Goal: Learn about a topic

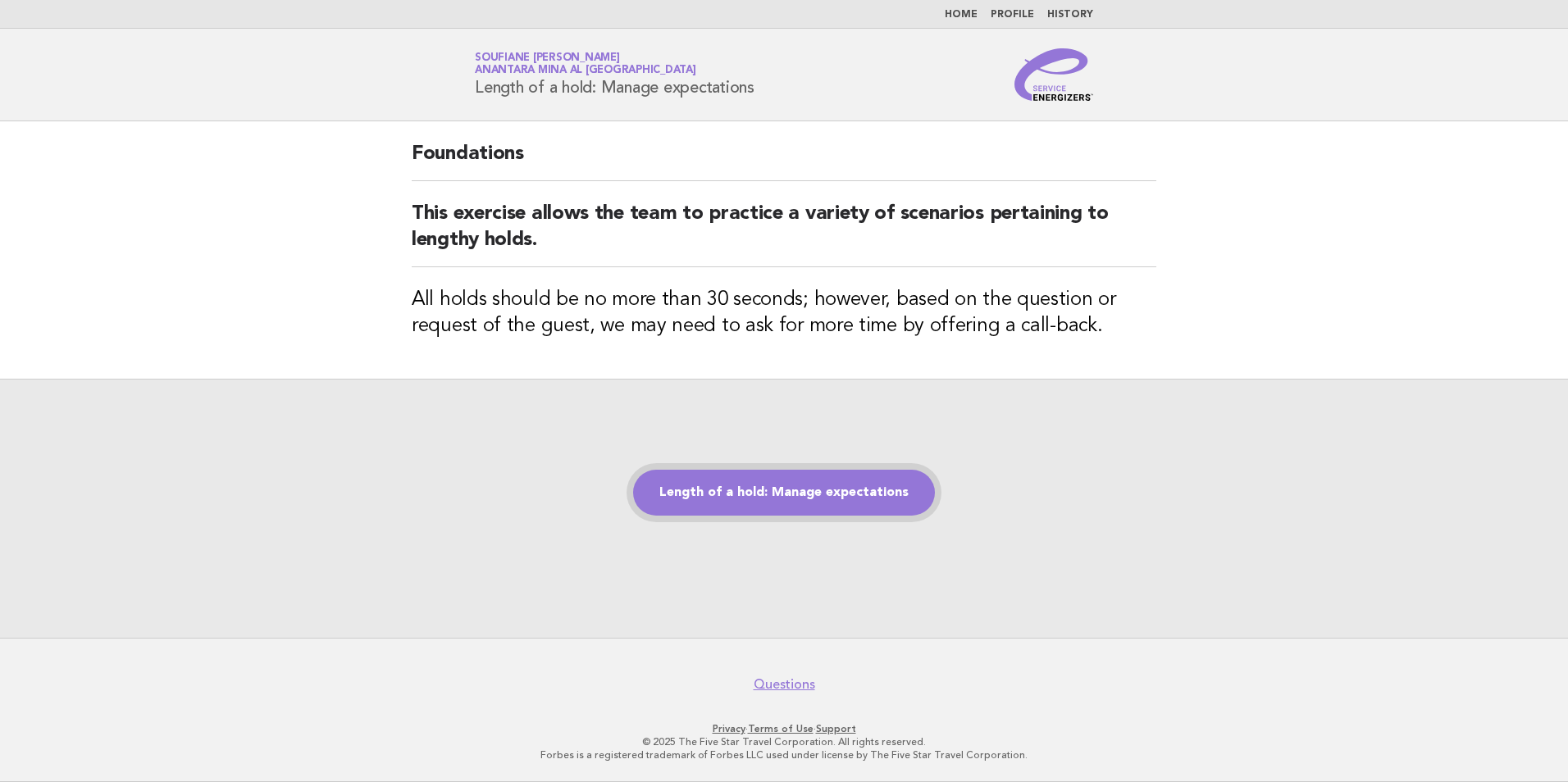
click at [791, 497] on link "Length of a hold: Manage expectations" at bounding box center [784, 492] width 302 height 46
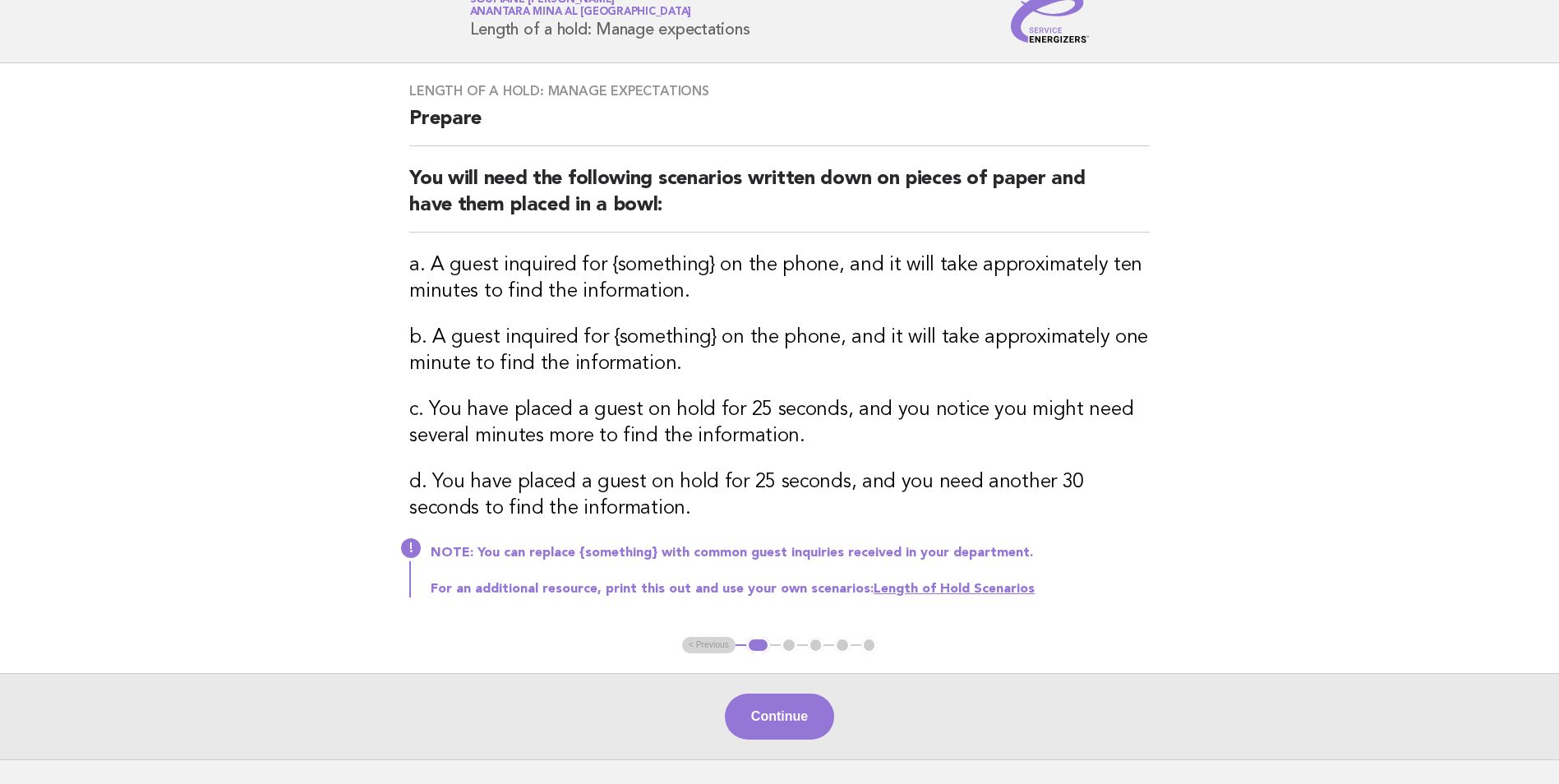
scroll to position [165, 0]
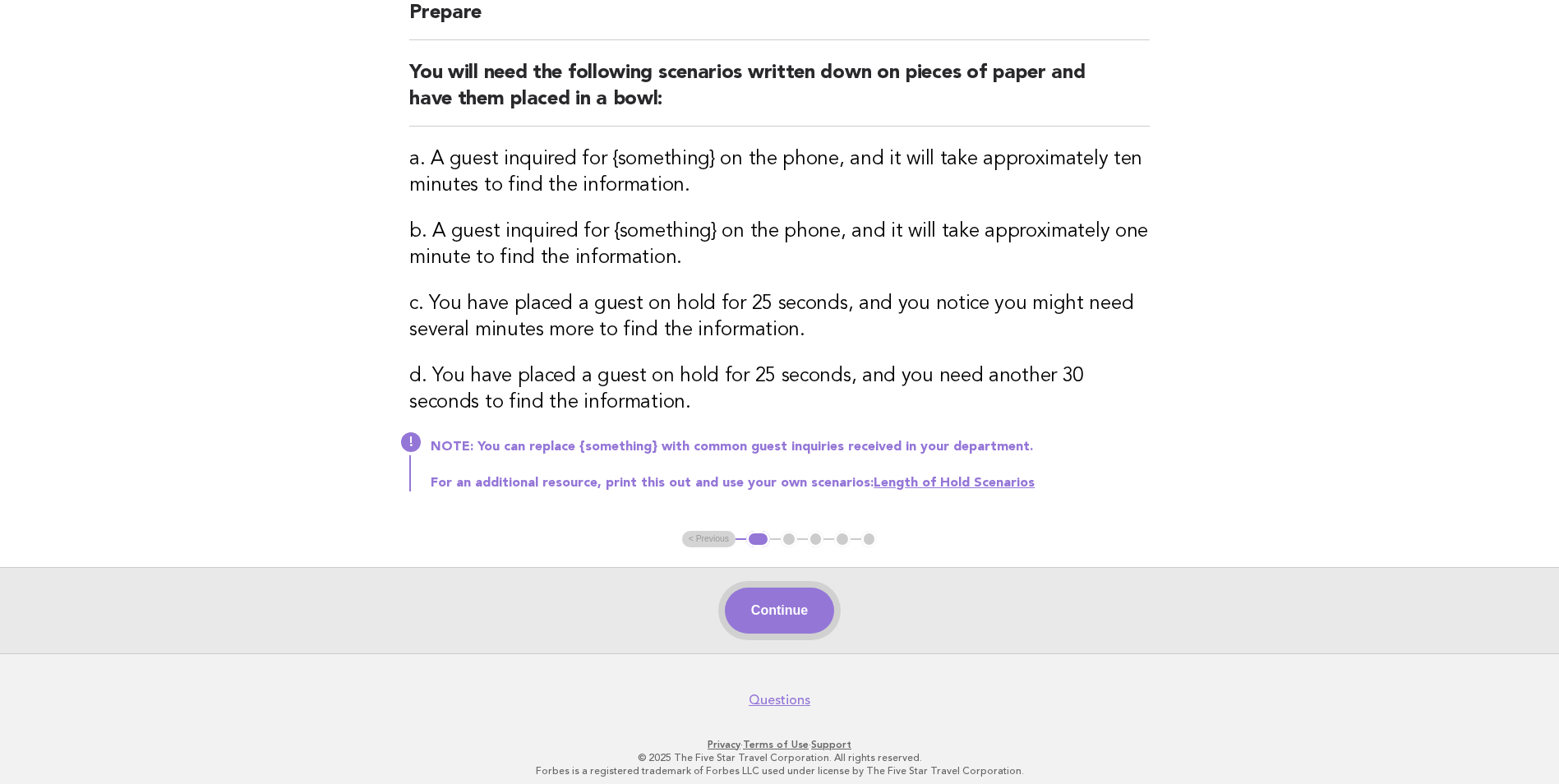
click at [770, 622] on button "Continue" at bounding box center [779, 610] width 109 height 46
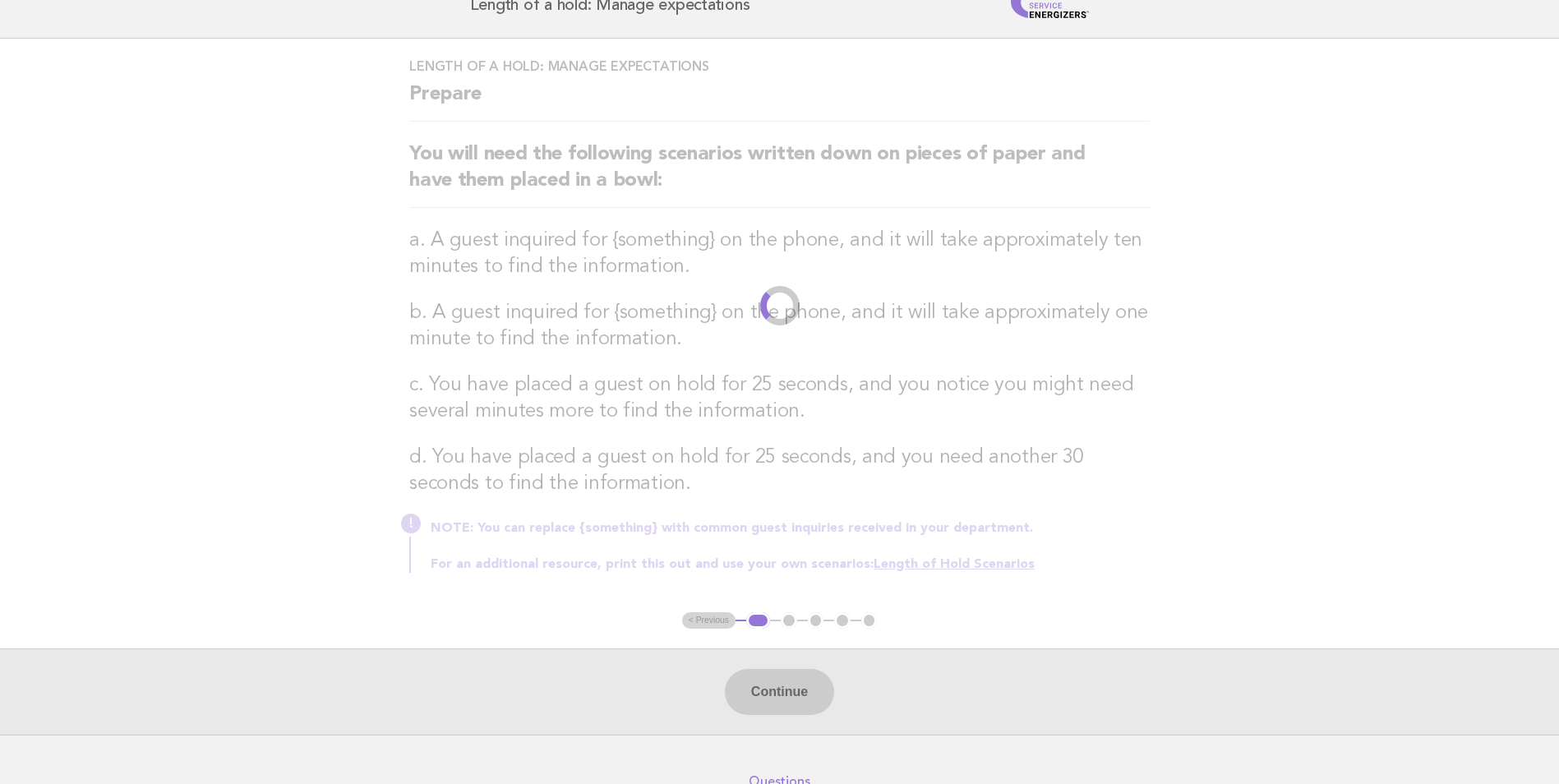
scroll to position [0, 0]
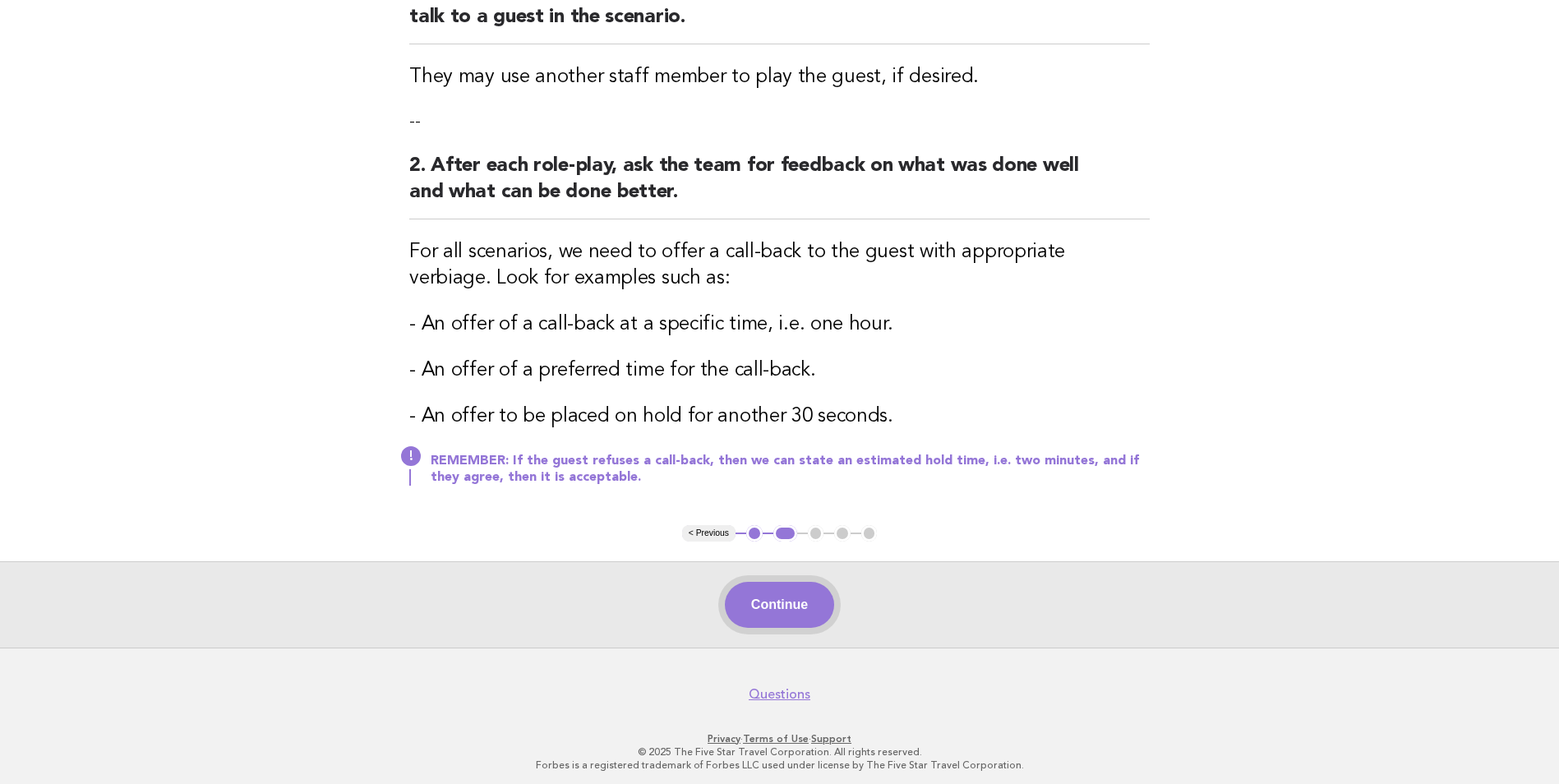
click at [773, 619] on button "Continue" at bounding box center [779, 605] width 109 height 46
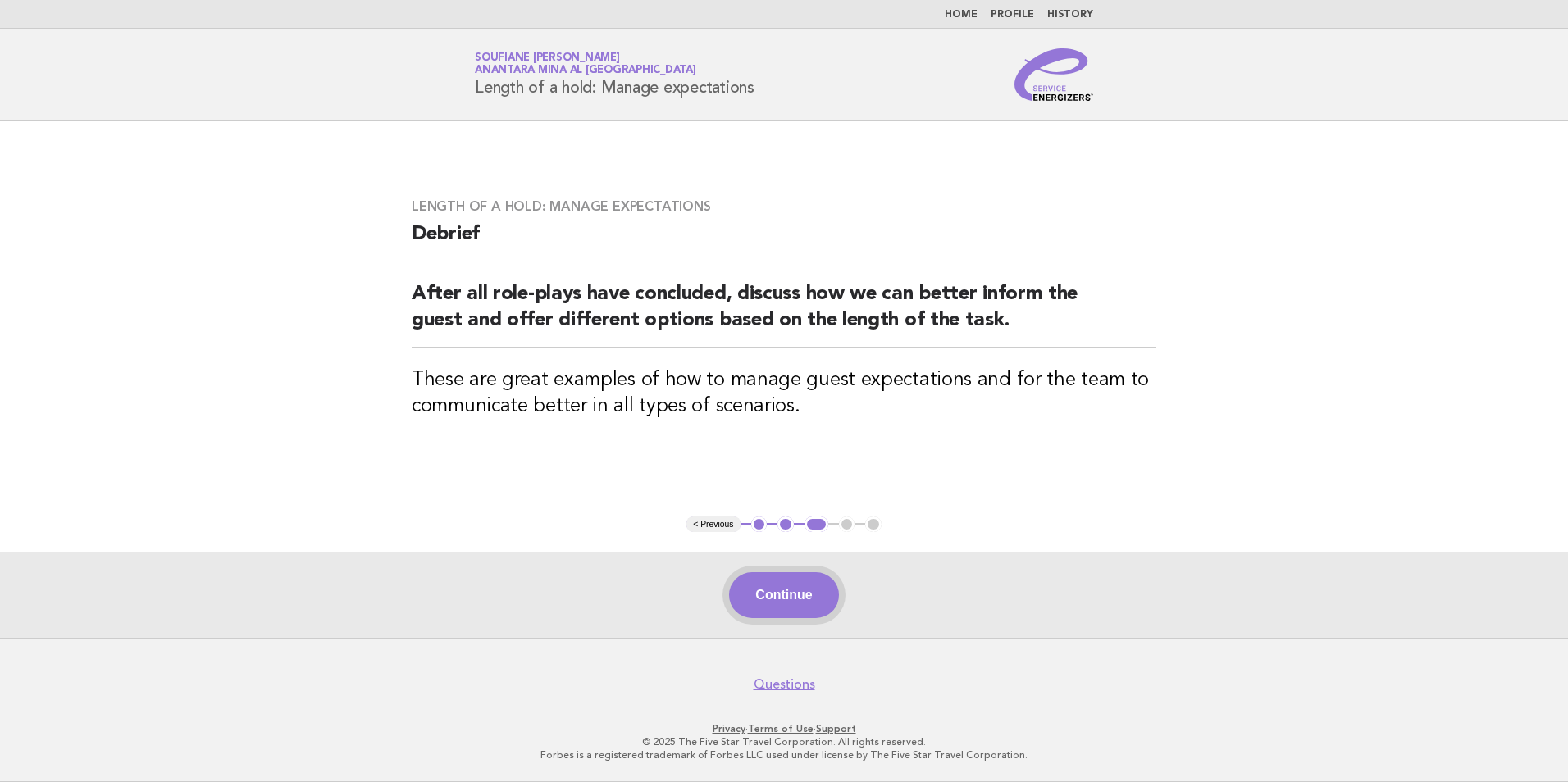
click at [768, 600] on button "Continue" at bounding box center [783, 595] width 109 height 46
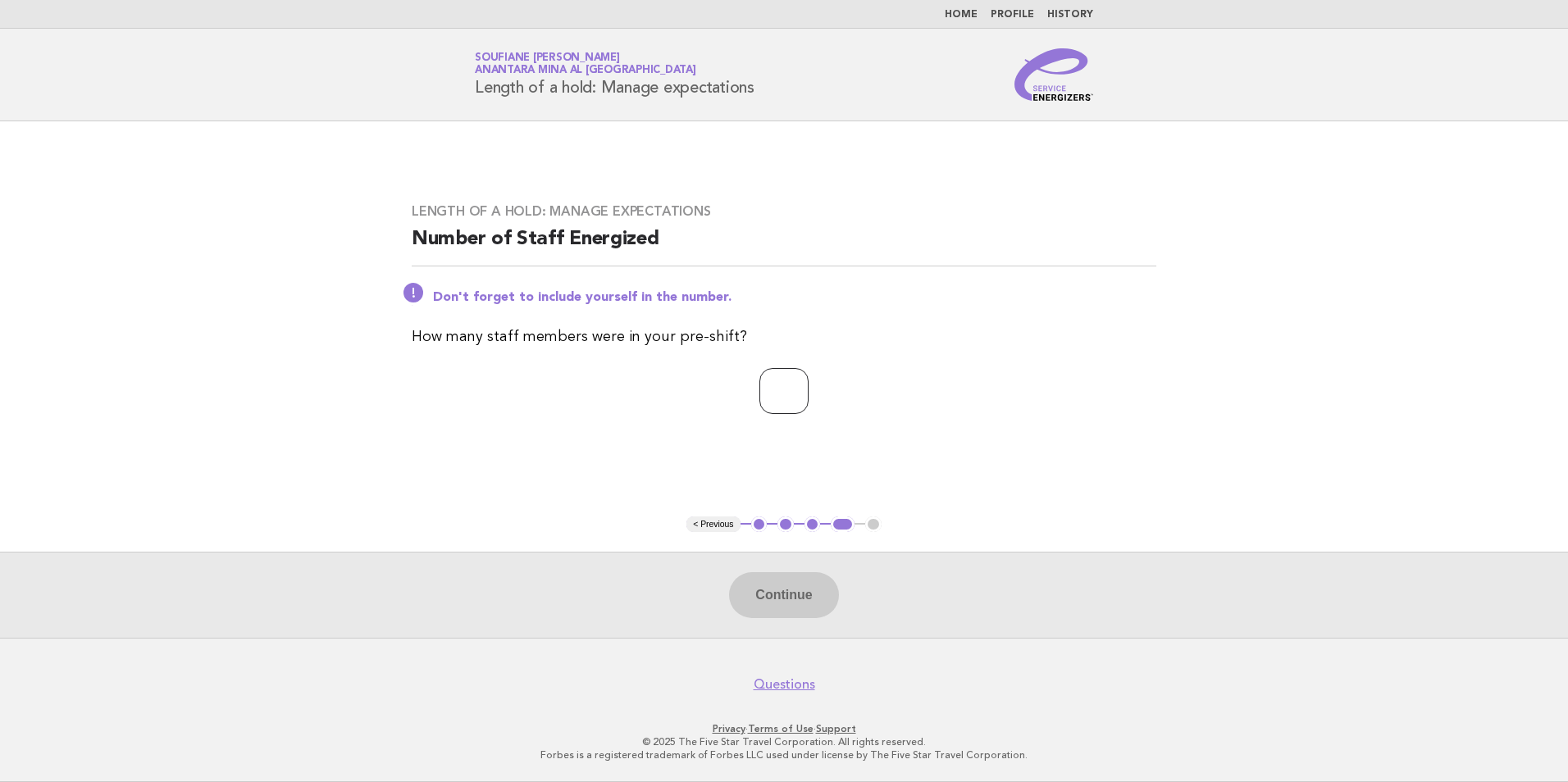
click at [794, 401] on input "number" at bounding box center [784, 391] width 49 height 46
type input "*"
click at [791, 600] on button "Continue" at bounding box center [783, 595] width 109 height 46
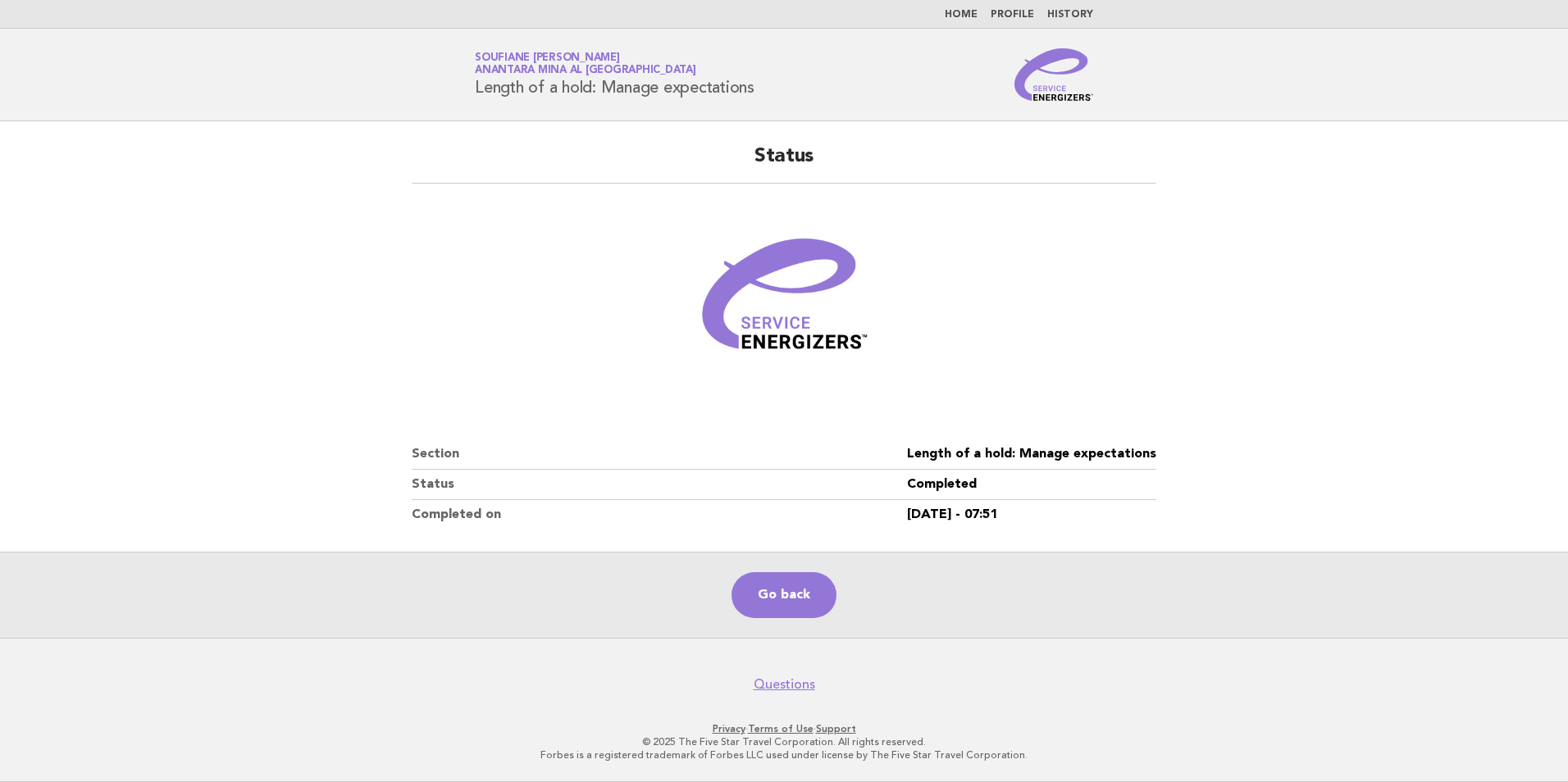
click at [1106, 449] on dd "Length of a hold: Manage expectations" at bounding box center [1032, 455] width 250 height 30
copy dl "Length of a hold: Manage expectations"
